Goal: Task Accomplishment & Management: Complete application form

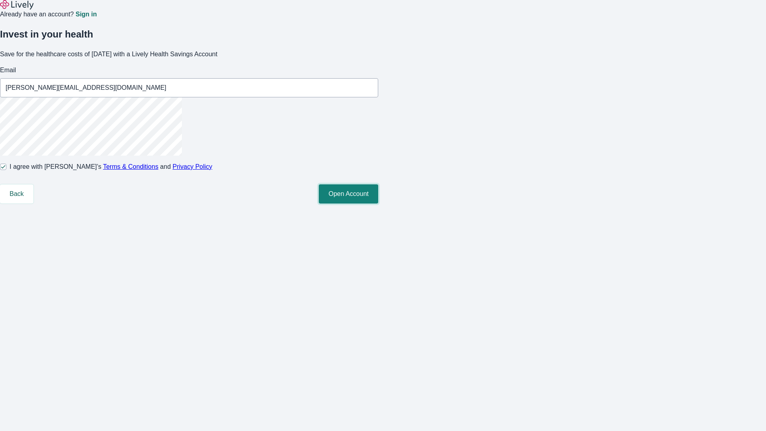
click at [378, 203] on button "Open Account" at bounding box center [348, 193] width 59 height 19
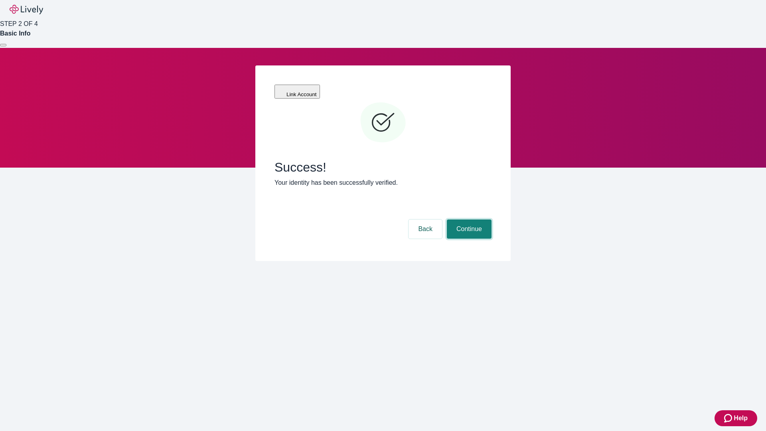
click at [468, 219] on button "Continue" at bounding box center [469, 228] width 45 height 19
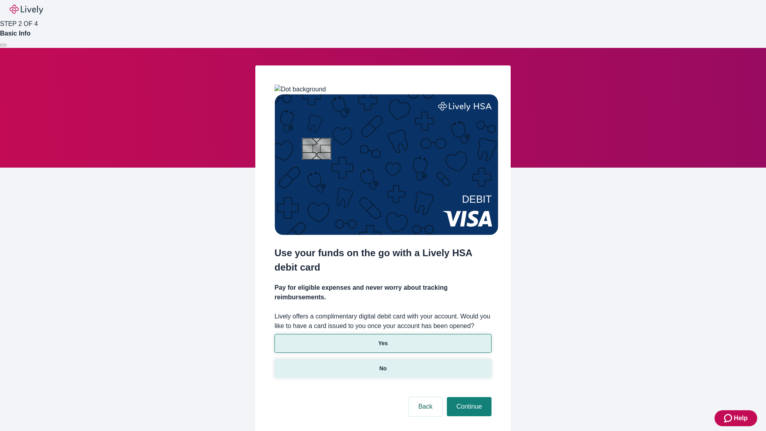
click at [383, 364] on p "No" at bounding box center [383, 368] width 8 height 8
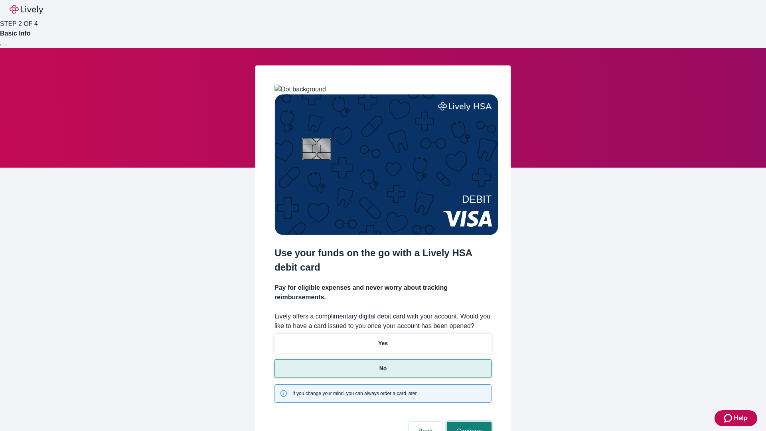
click at [468, 422] on button "Continue" at bounding box center [469, 431] width 45 height 19
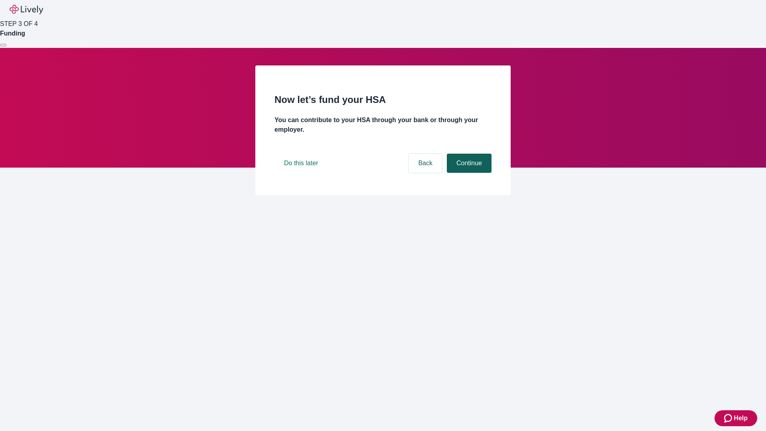
click at [468, 173] on button "Continue" at bounding box center [469, 163] width 45 height 19
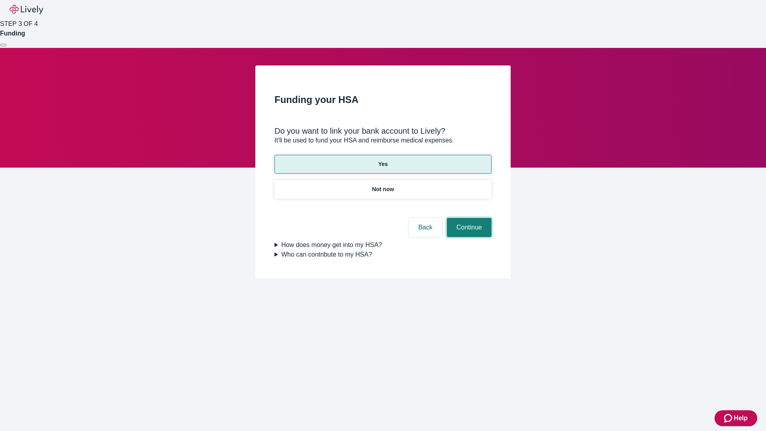
click at [468, 218] on button "Continue" at bounding box center [469, 227] width 45 height 19
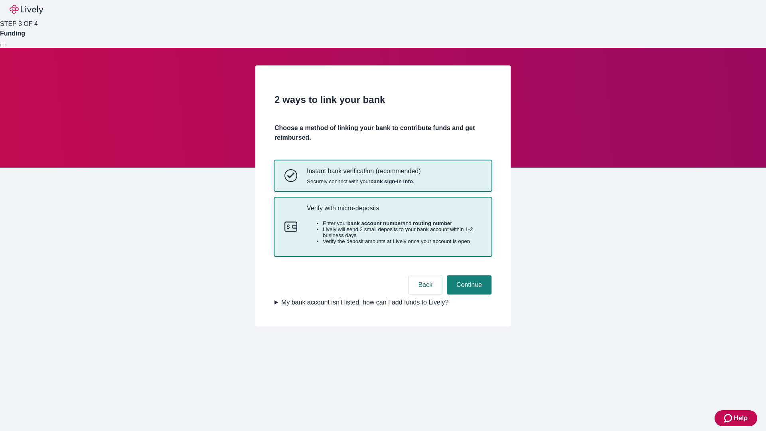
click at [394, 212] on p "Verify with micro-deposits" at bounding box center [394, 208] width 175 height 8
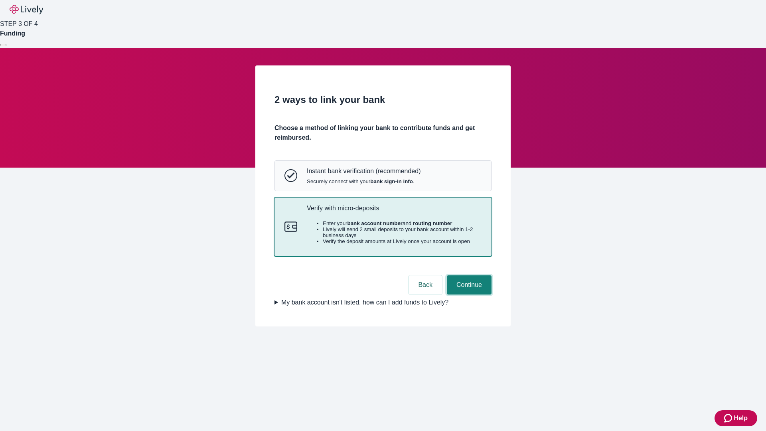
click at [468, 294] on button "Continue" at bounding box center [469, 284] width 45 height 19
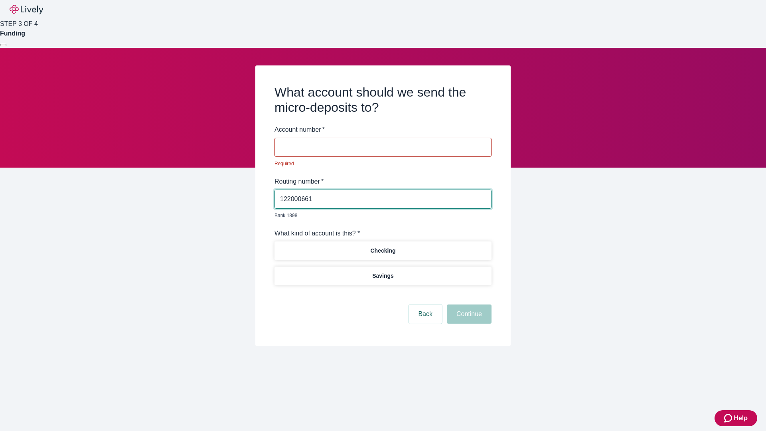
type input "122000661"
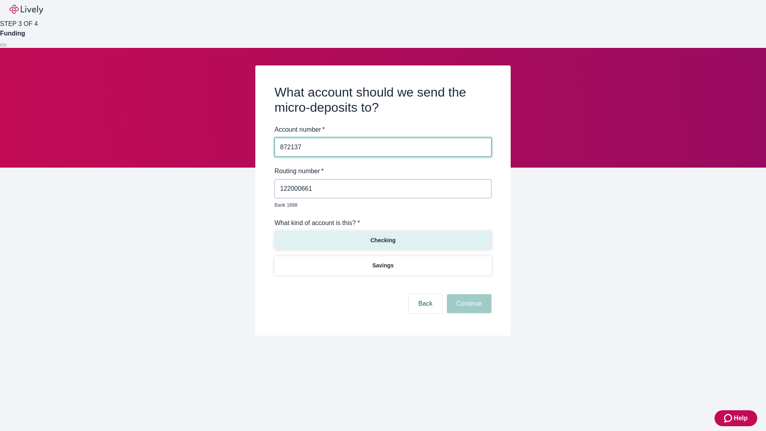
type input "872137"
click at [383, 236] on p "Checking" at bounding box center [382, 240] width 25 height 8
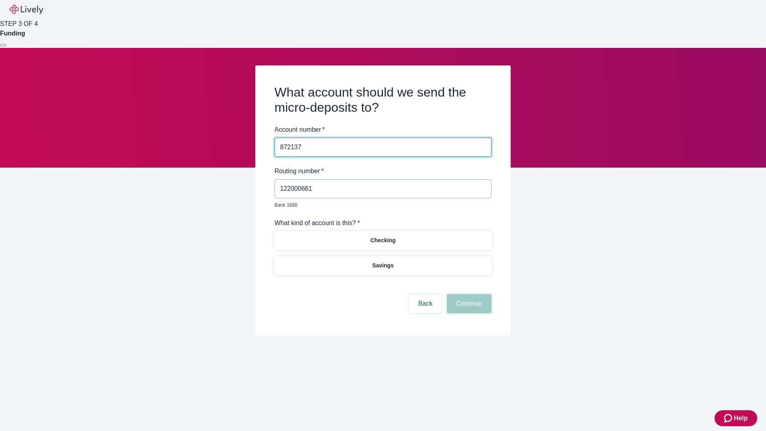
click at [468, 294] on button "Continue" at bounding box center [469, 303] width 45 height 19
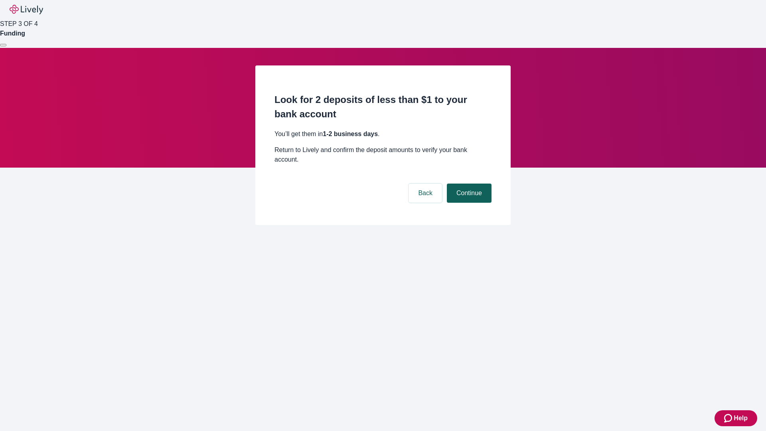
click at [468, 184] on button "Continue" at bounding box center [469, 193] width 45 height 19
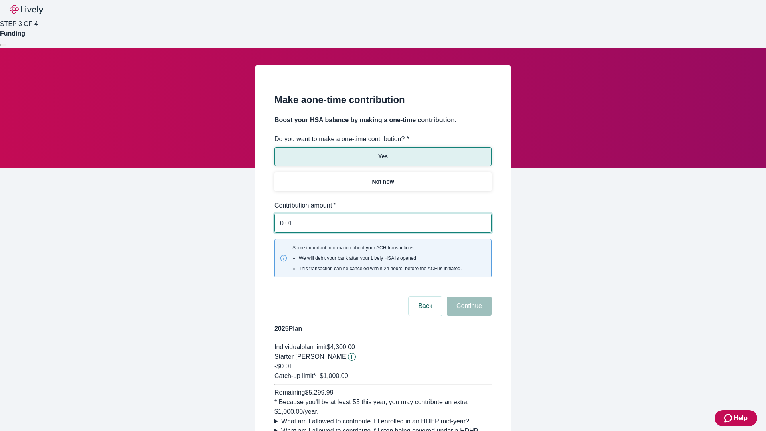
type input "0.01"
click at [468, 296] on button "Continue" at bounding box center [469, 305] width 45 height 19
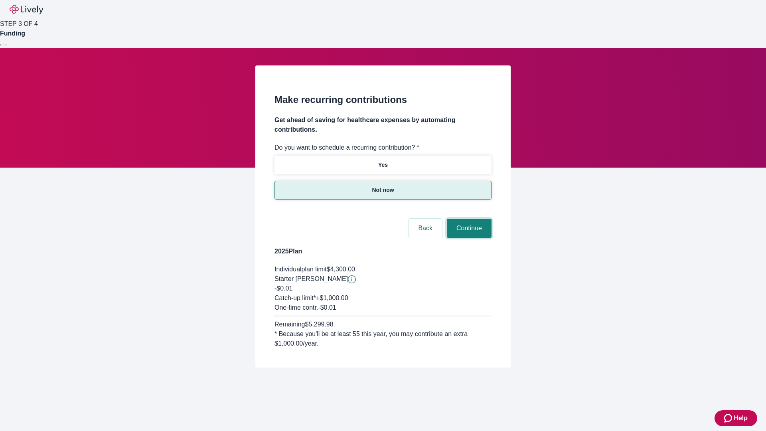
click at [468, 219] on button "Continue" at bounding box center [469, 228] width 45 height 19
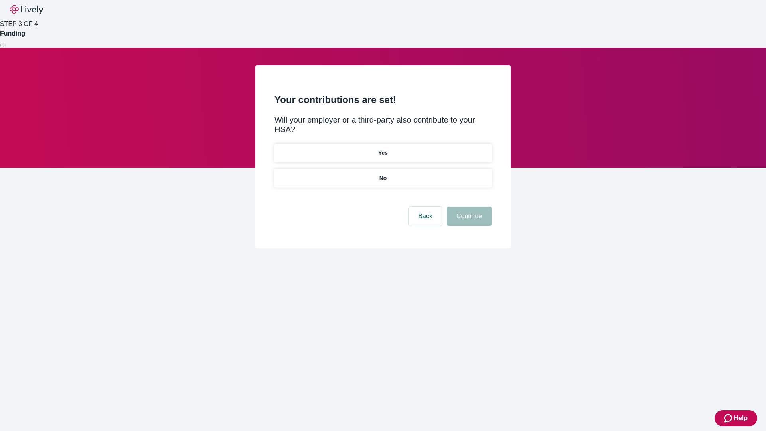
click at [383, 174] on p "No" at bounding box center [383, 178] width 8 height 8
click at [468, 207] on button "Continue" at bounding box center [469, 216] width 45 height 19
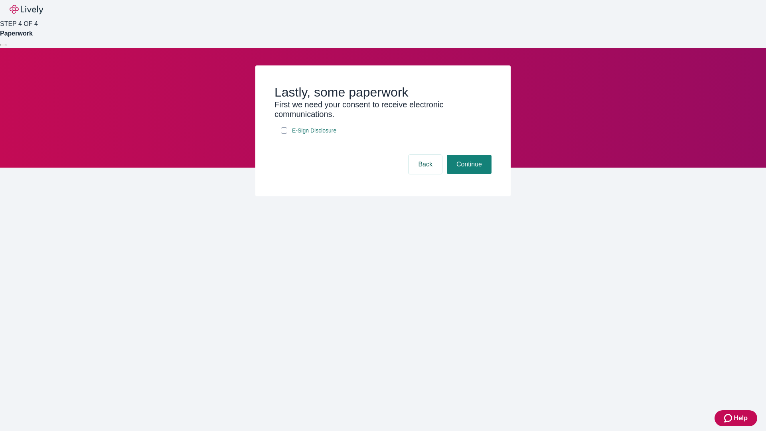
click at [284, 134] on input "E-Sign Disclosure" at bounding box center [284, 130] width 6 height 6
checkbox input "true"
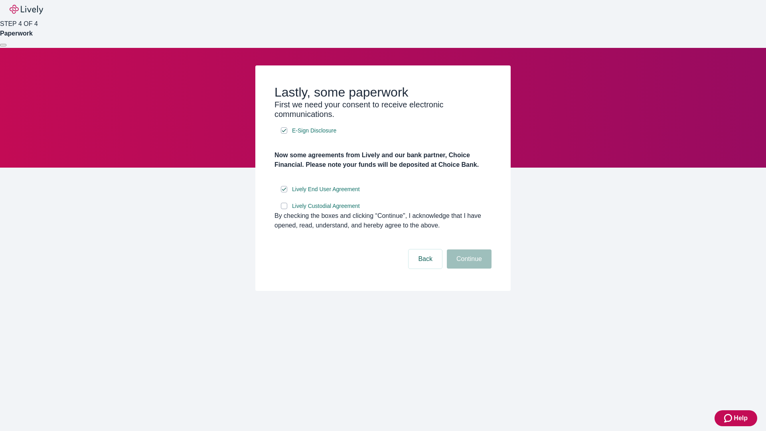
click at [284, 209] on input "Lively Custodial Agreement" at bounding box center [284, 206] width 6 height 6
checkbox input "true"
click at [468, 268] on button "Continue" at bounding box center [469, 258] width 45 height 19
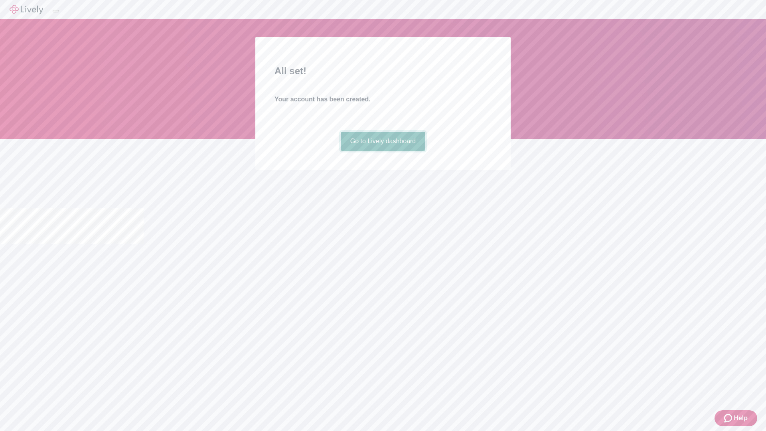
click at [383, 151] on link "Go to Lively dashboard" at bounding box center [383, 141] width 85 height 19
